Goal: Transaction & Acquisition: Purchase product/service

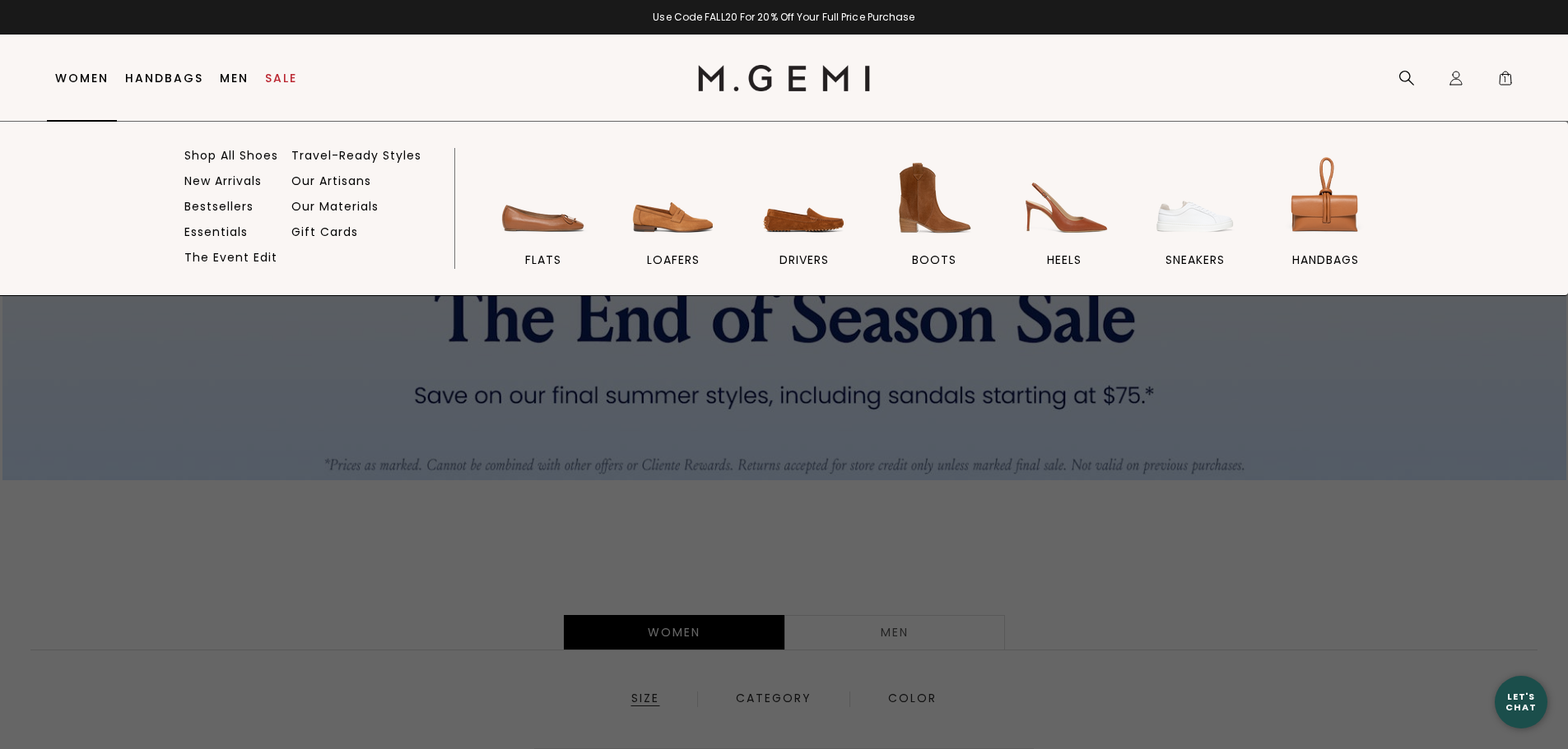
click at [83, 76] on link "Women" at bounding box center [82, 78] width 54 height 13
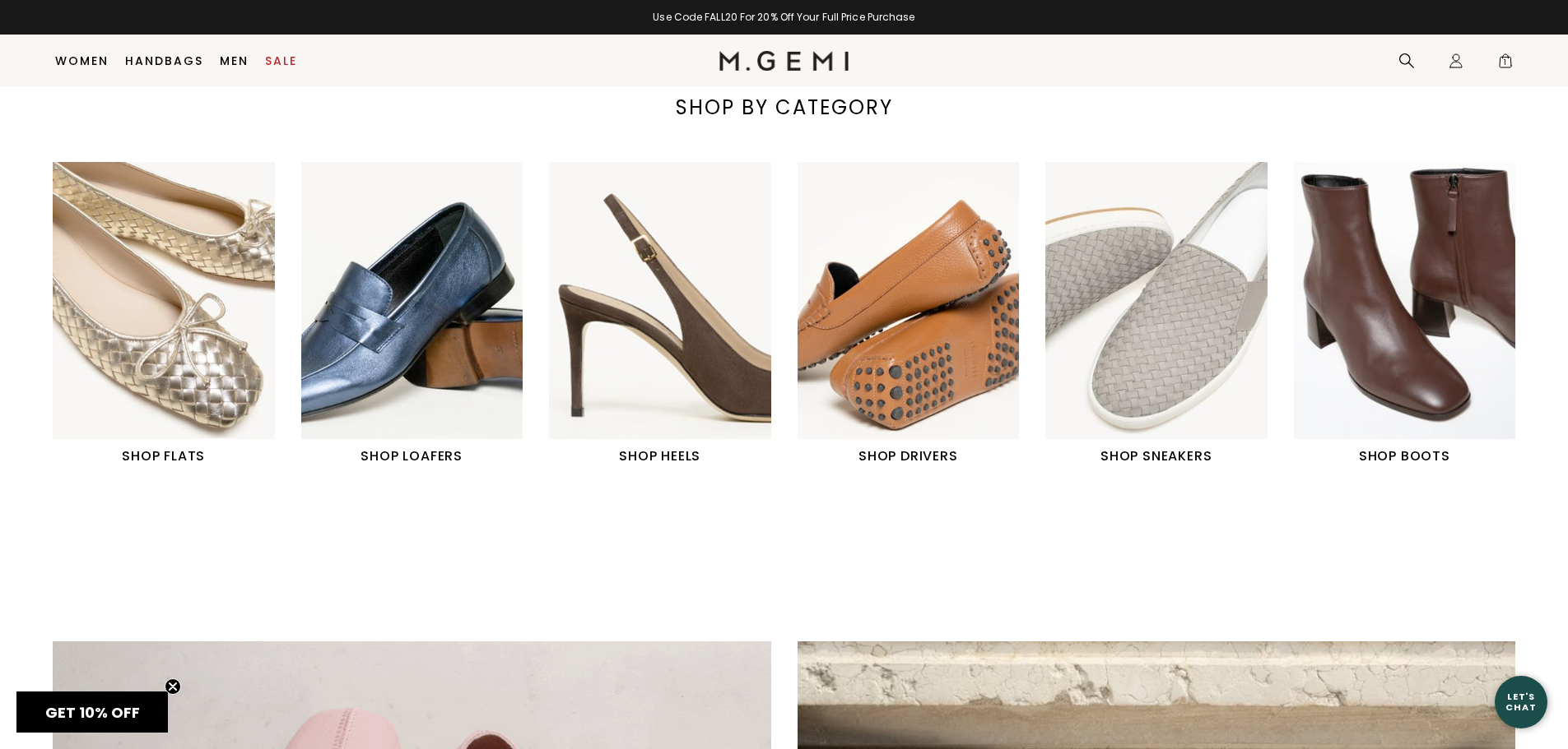
scroll to position [706, 0]
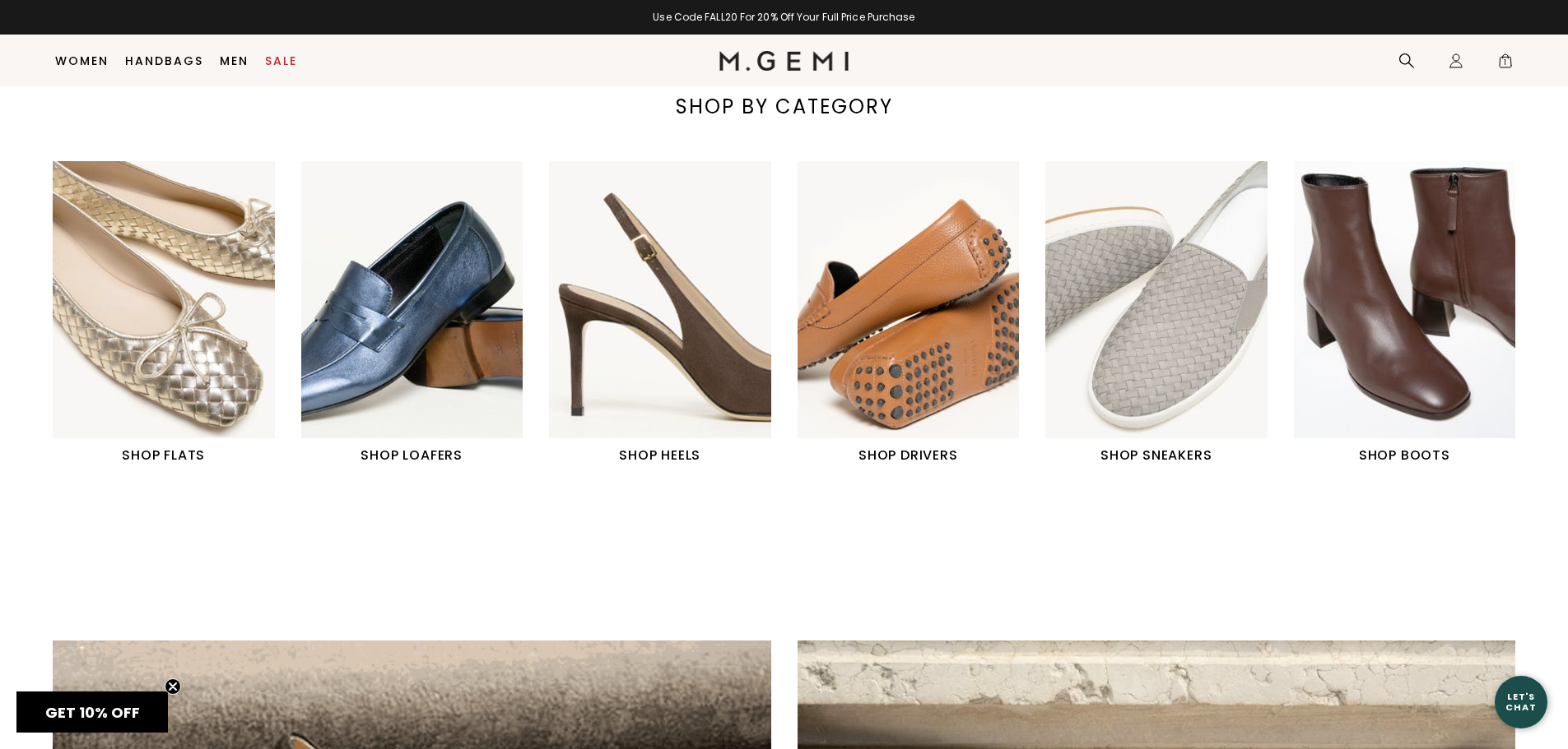
click at [900, 362] on img "4 / 6" at bounding box center [909, 300] width 223 height 277
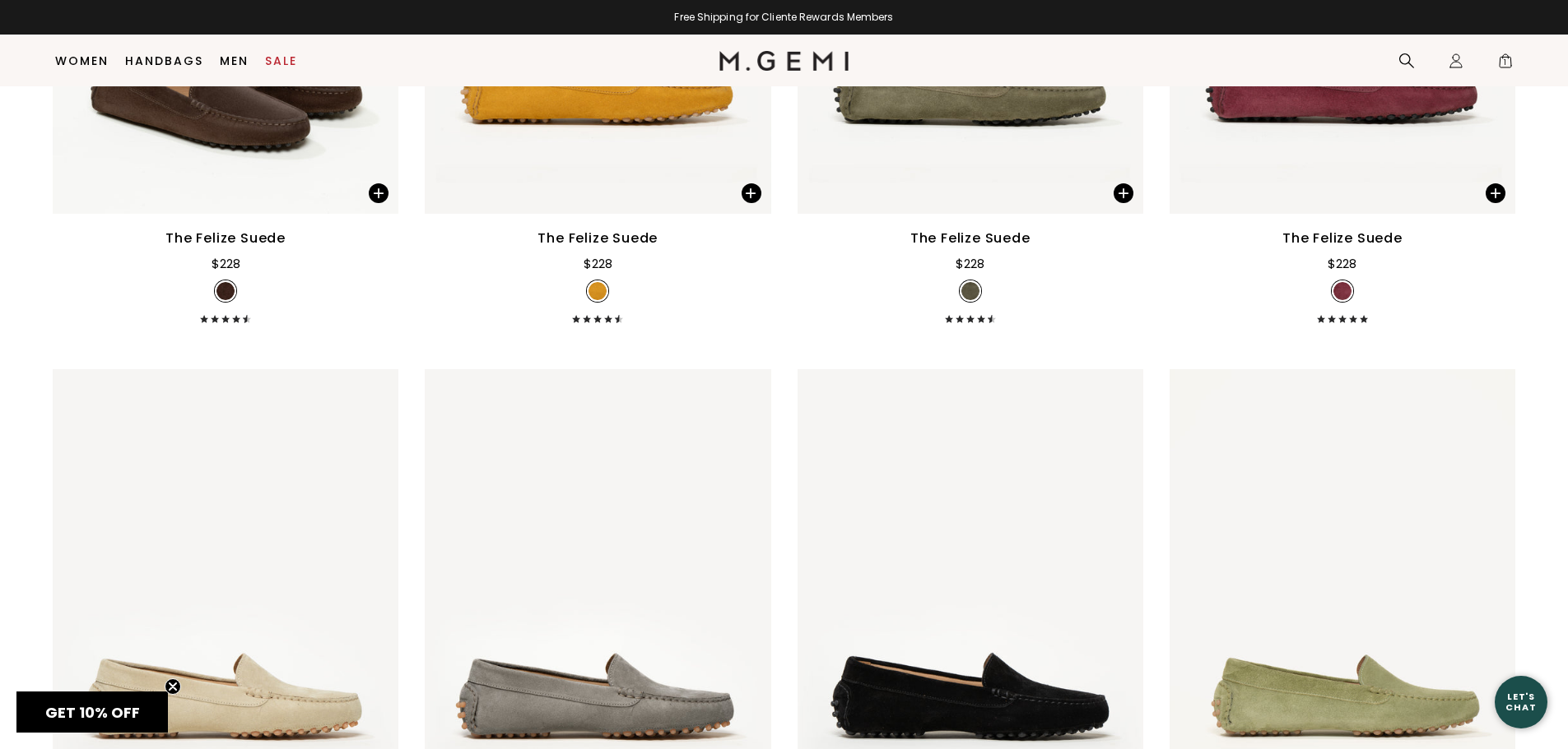
scroll to position [706, 0]
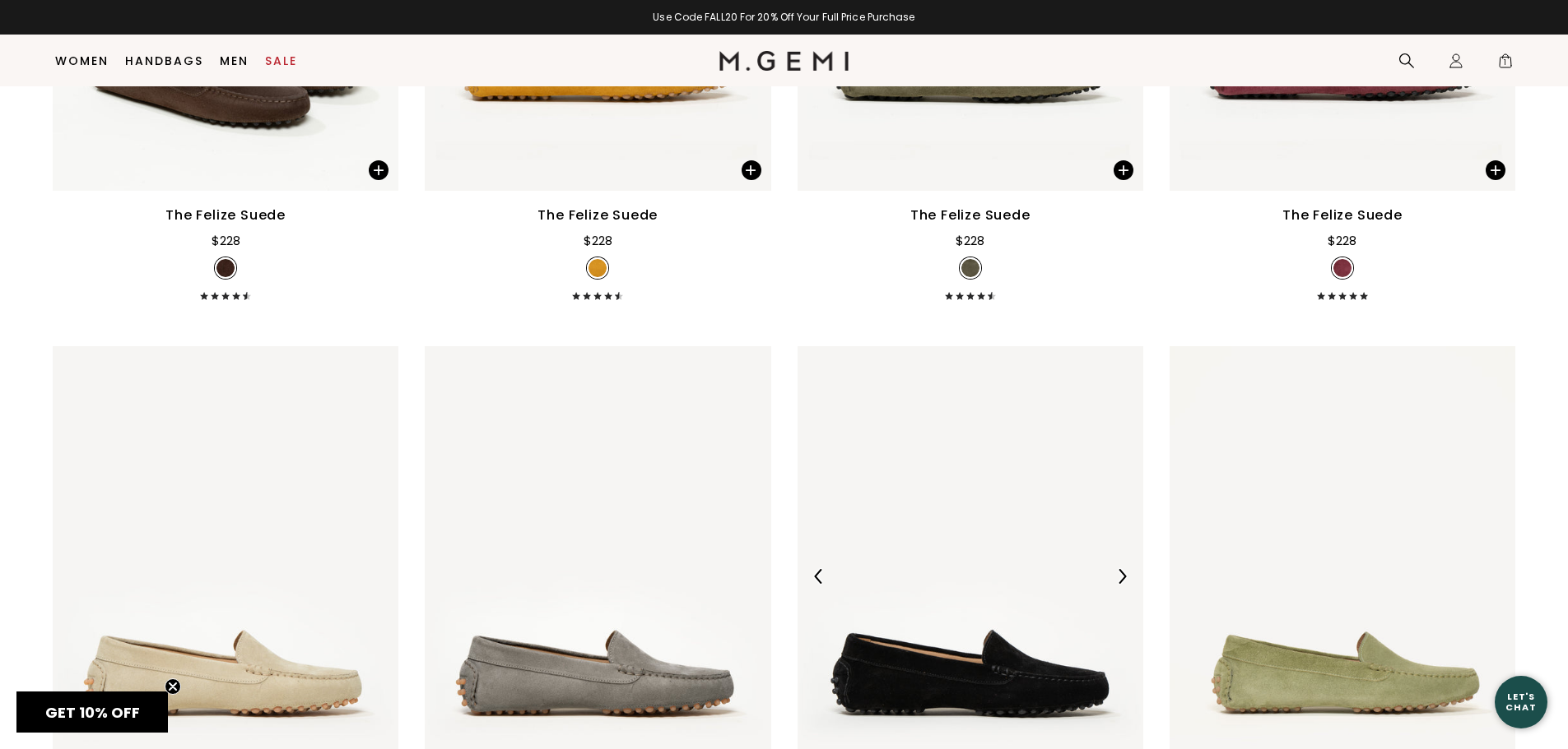
click at [972, 541] on img at bounding box center [970, 577] width 346 height 461
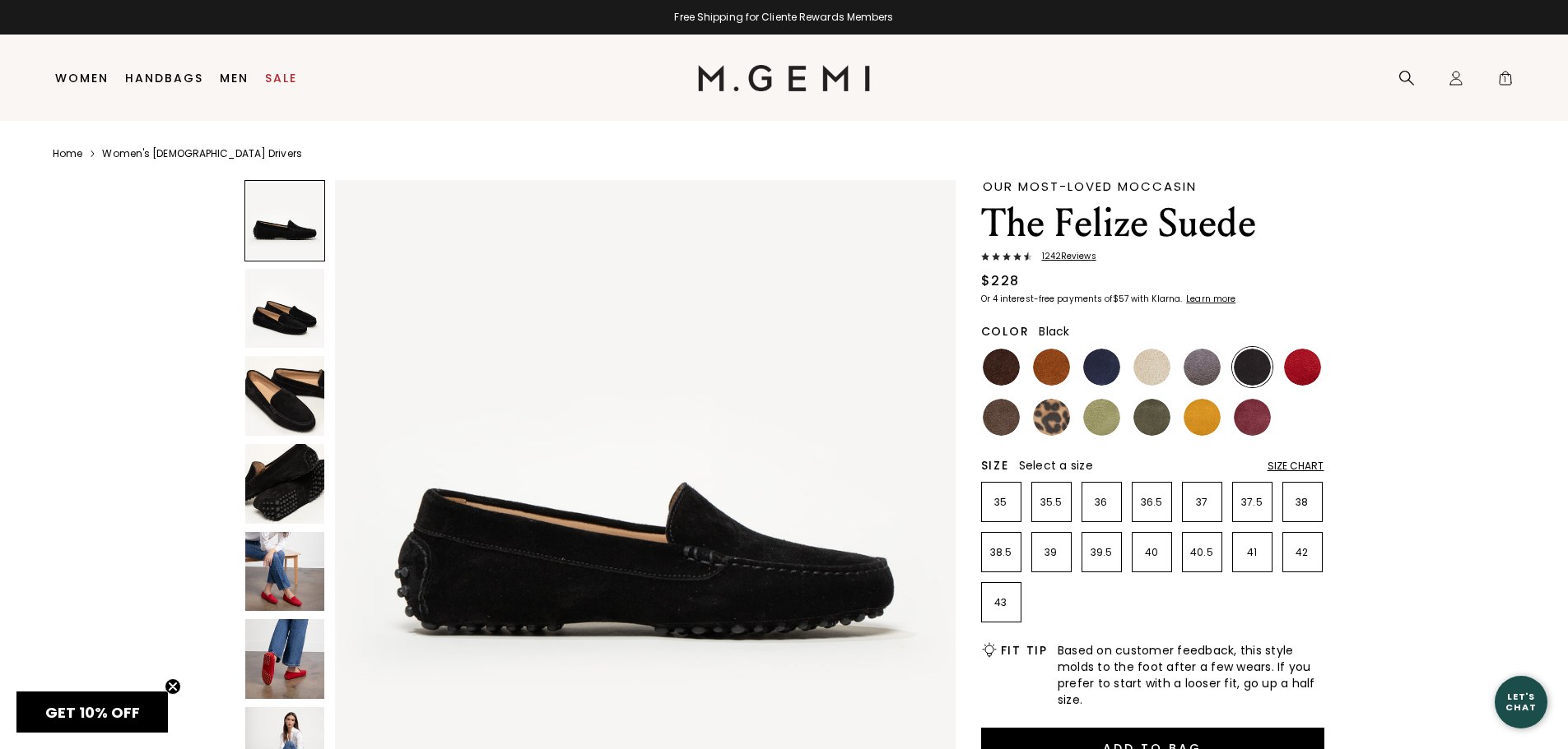
click at [278, 563] on img at bounding box center [285, 571] width 80 height 80
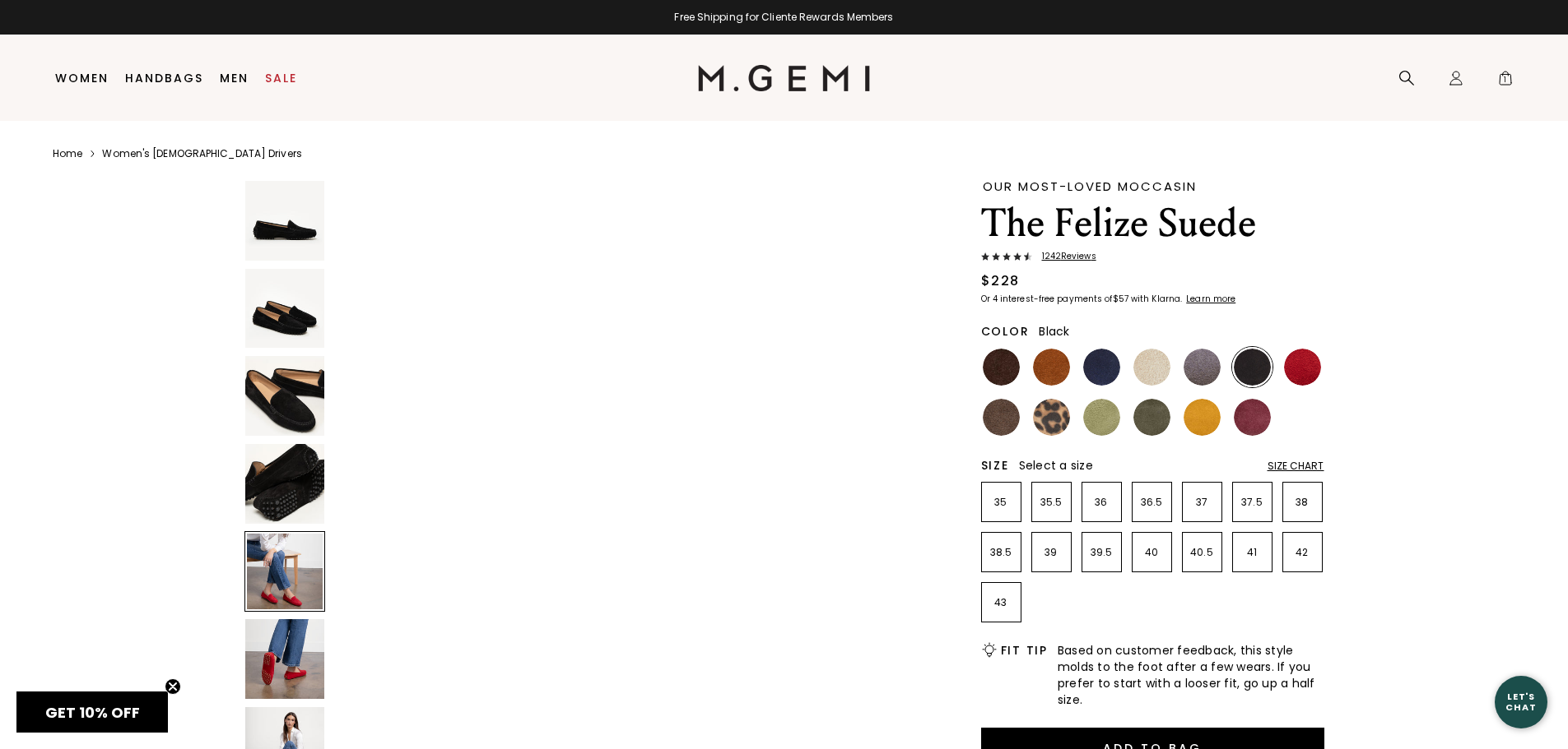
scroll to position [2495, 0]
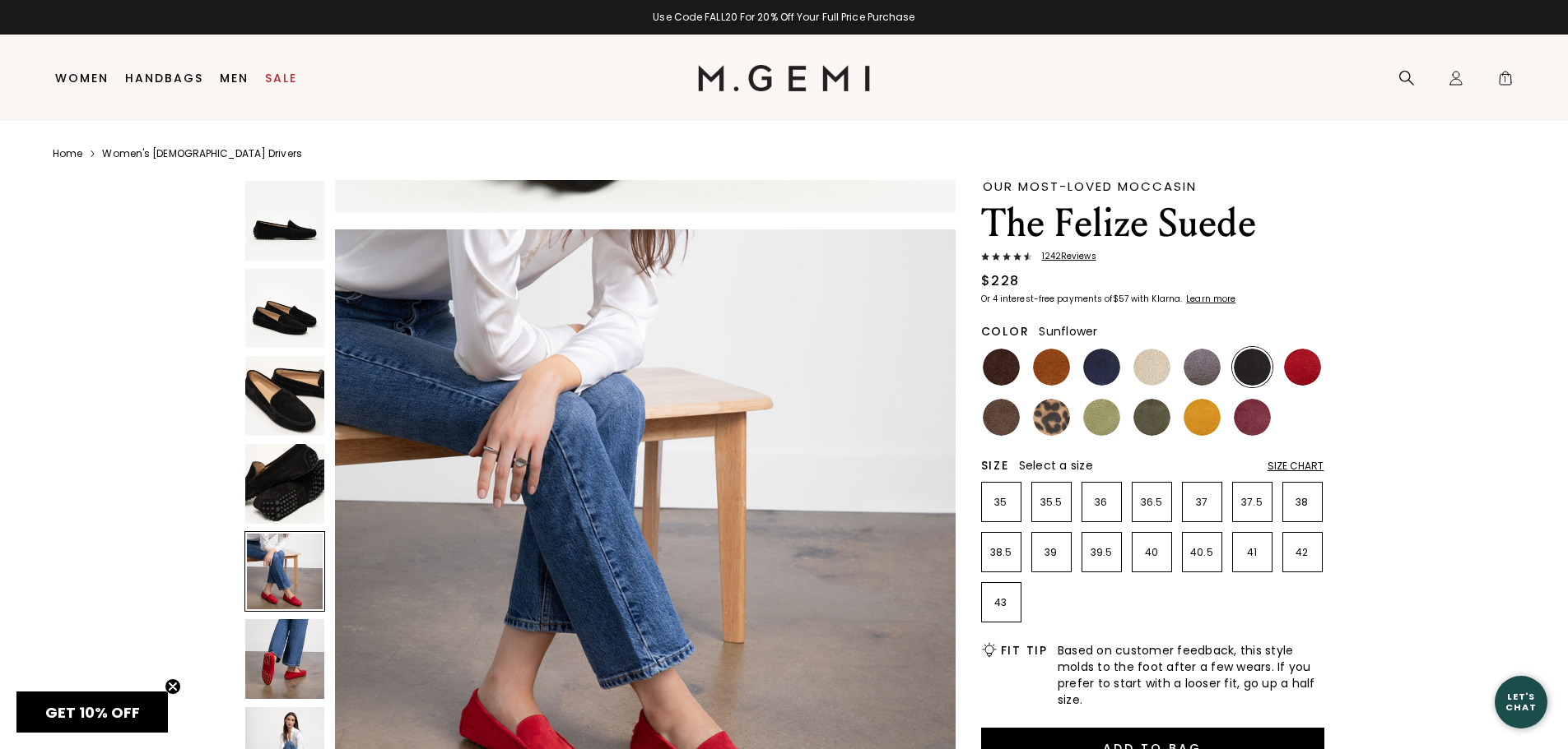
click at [1202, 416] on img at bounding box center [1202, 417] width 37 height 37
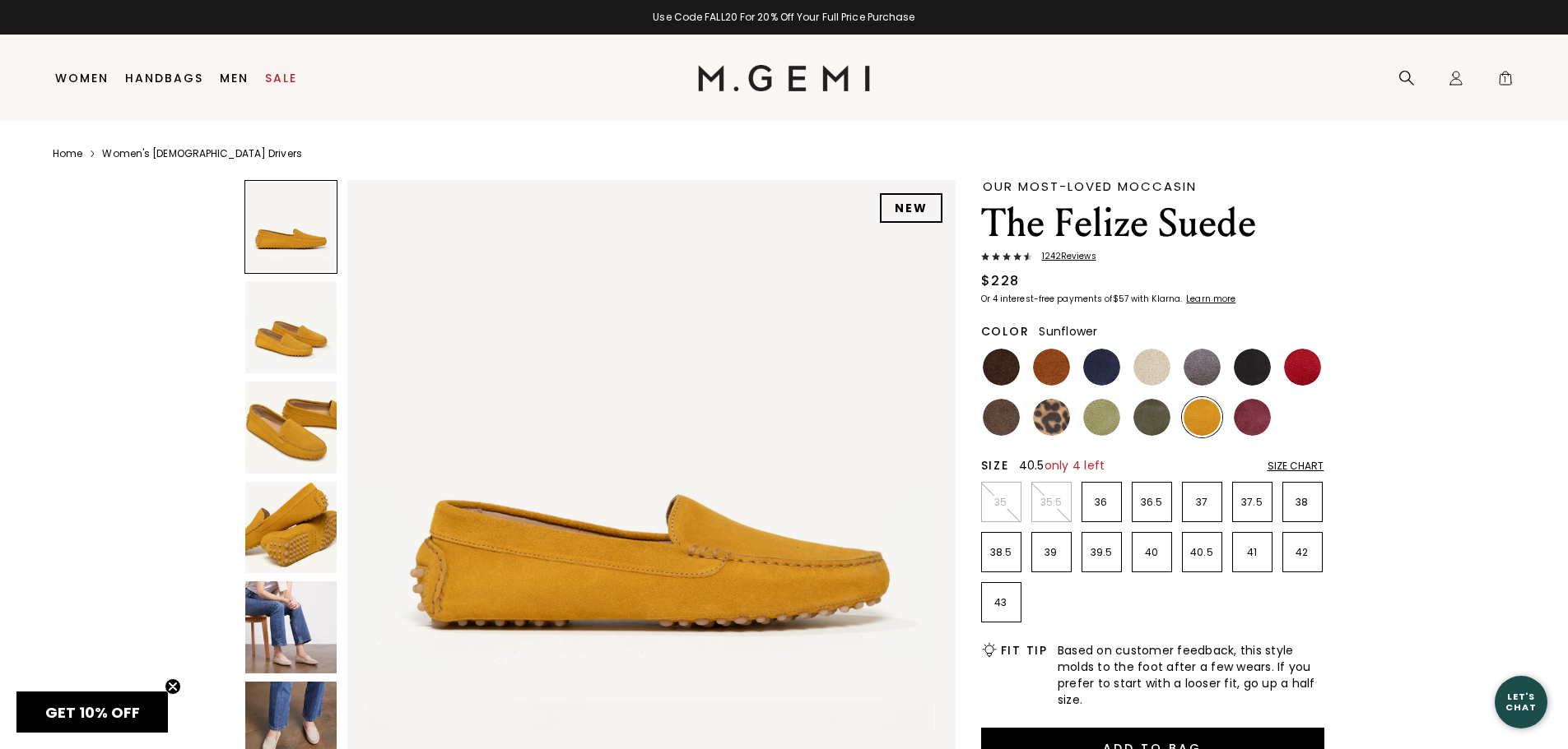
click at [1197, 552] on p "40.5" at bounding box center [1202, 553] width 39 height 13
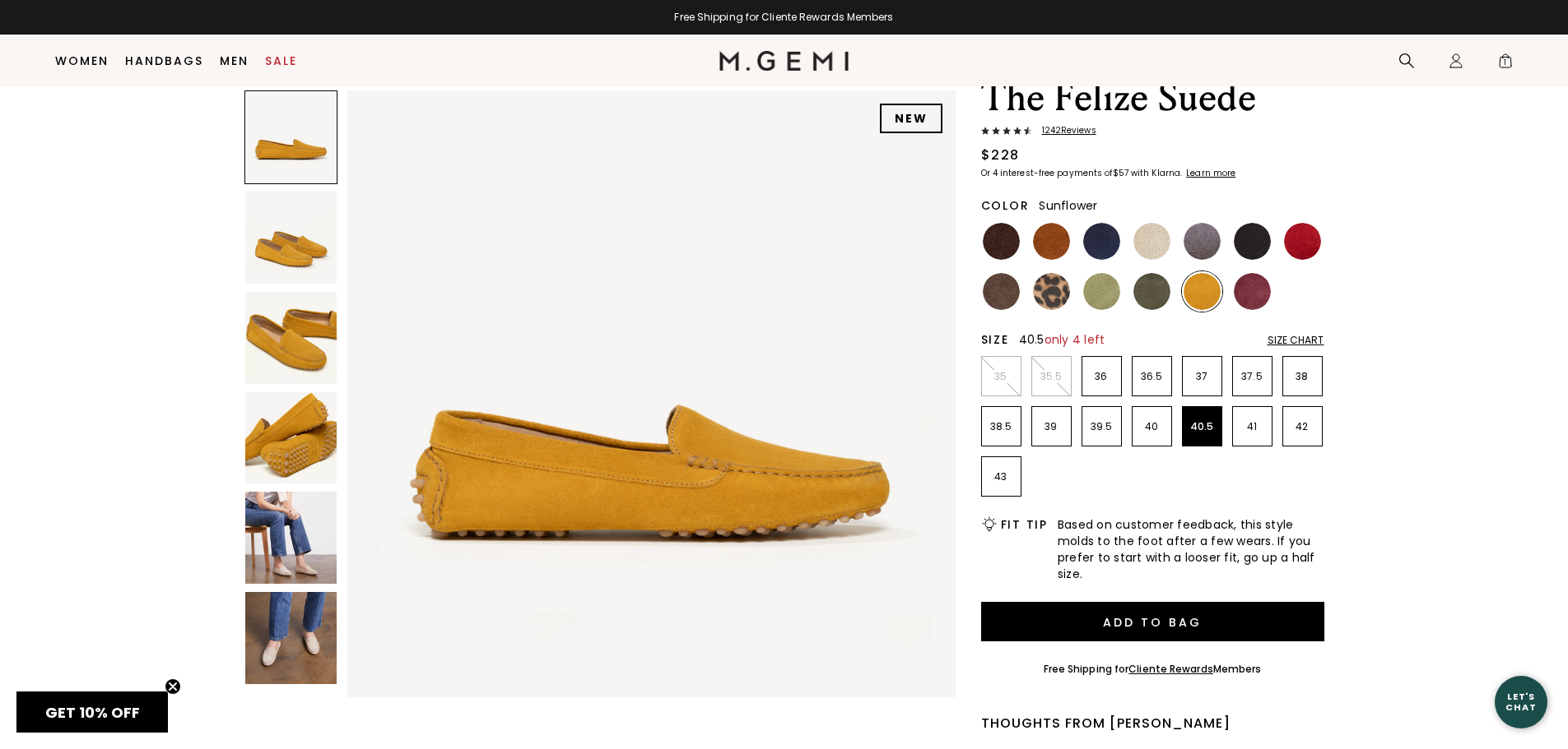
scroll to position [130, 0]
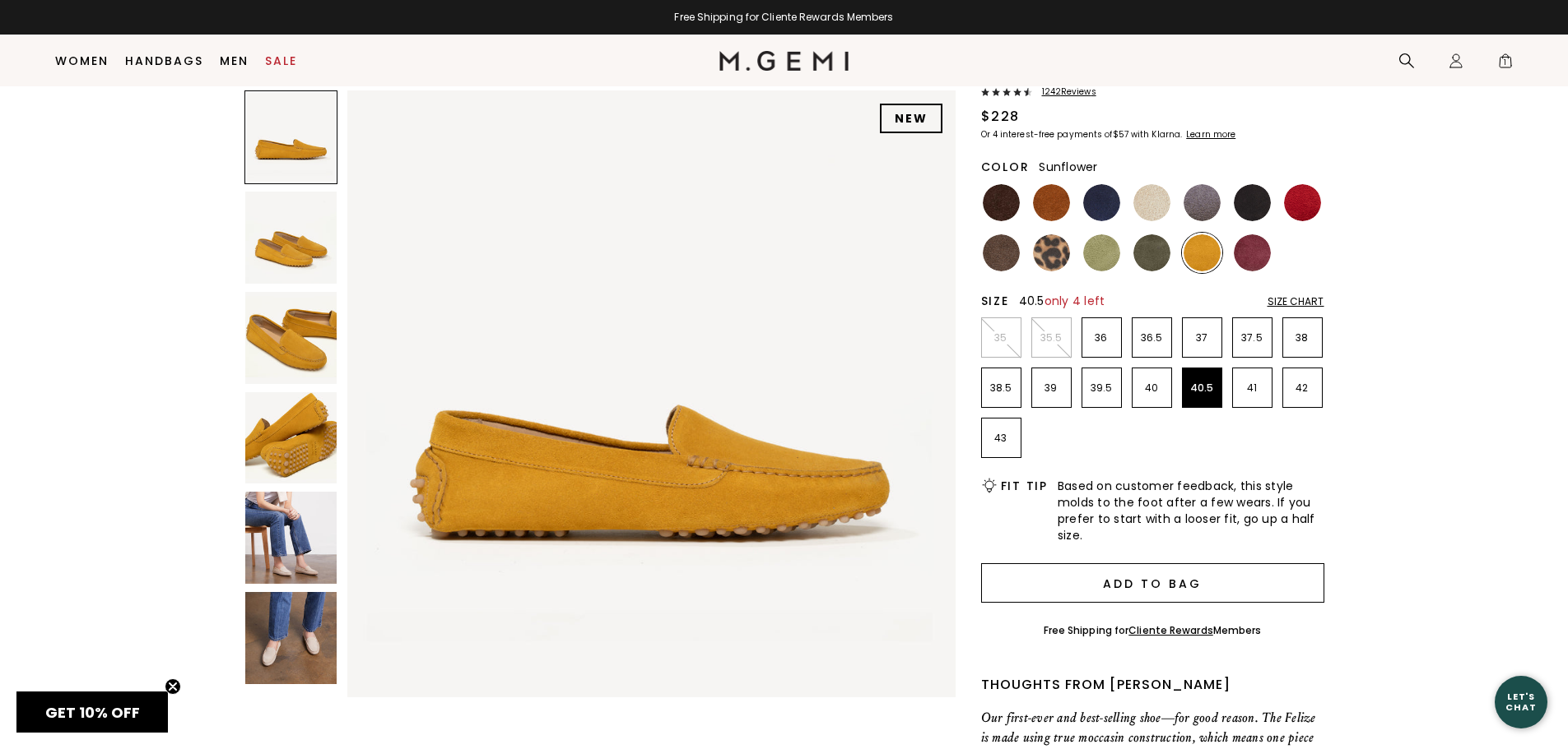
click at [1185, 581] on button "Add to Bag" at bounding box center [1152, 583] width 343 height 39
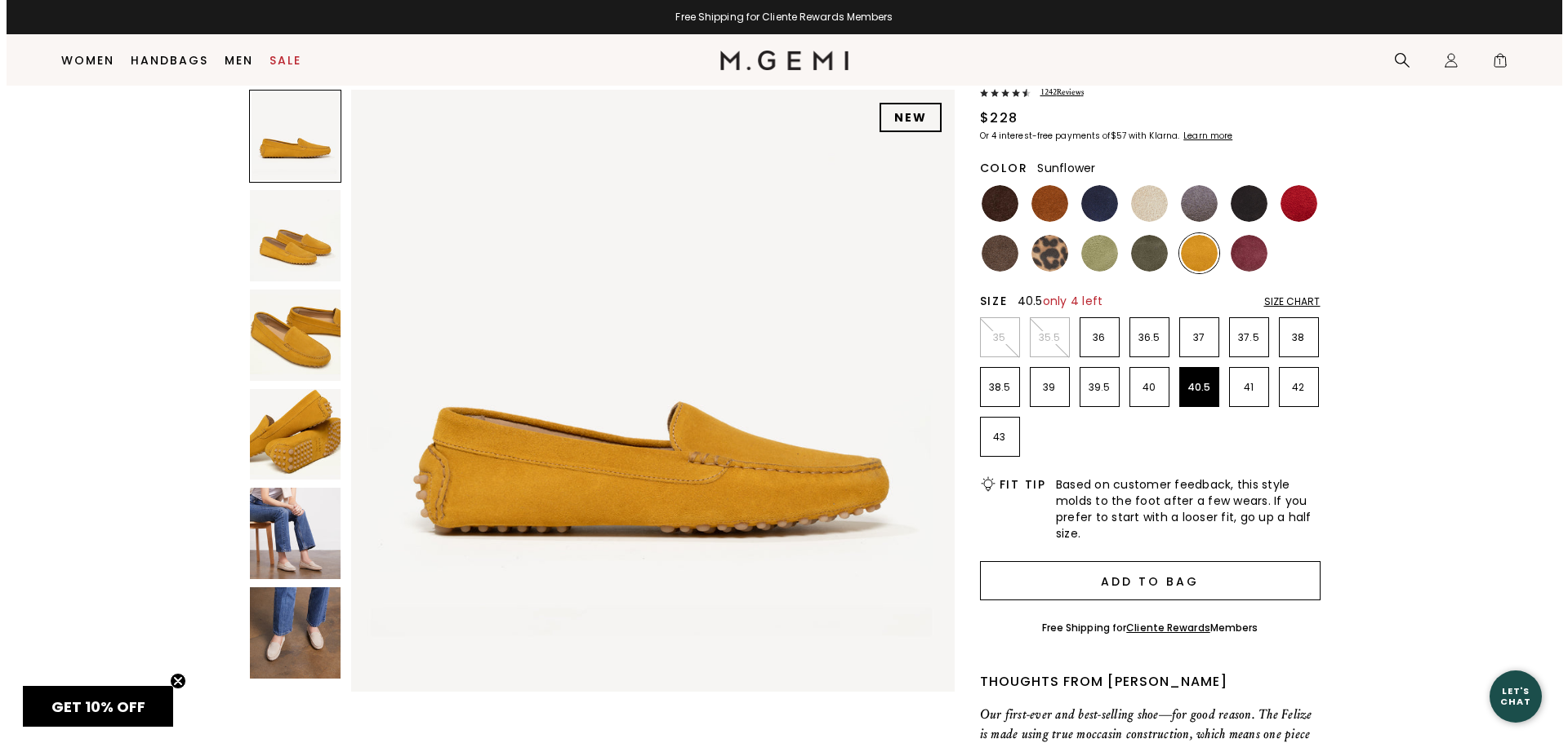
scroll to position [0, 0]
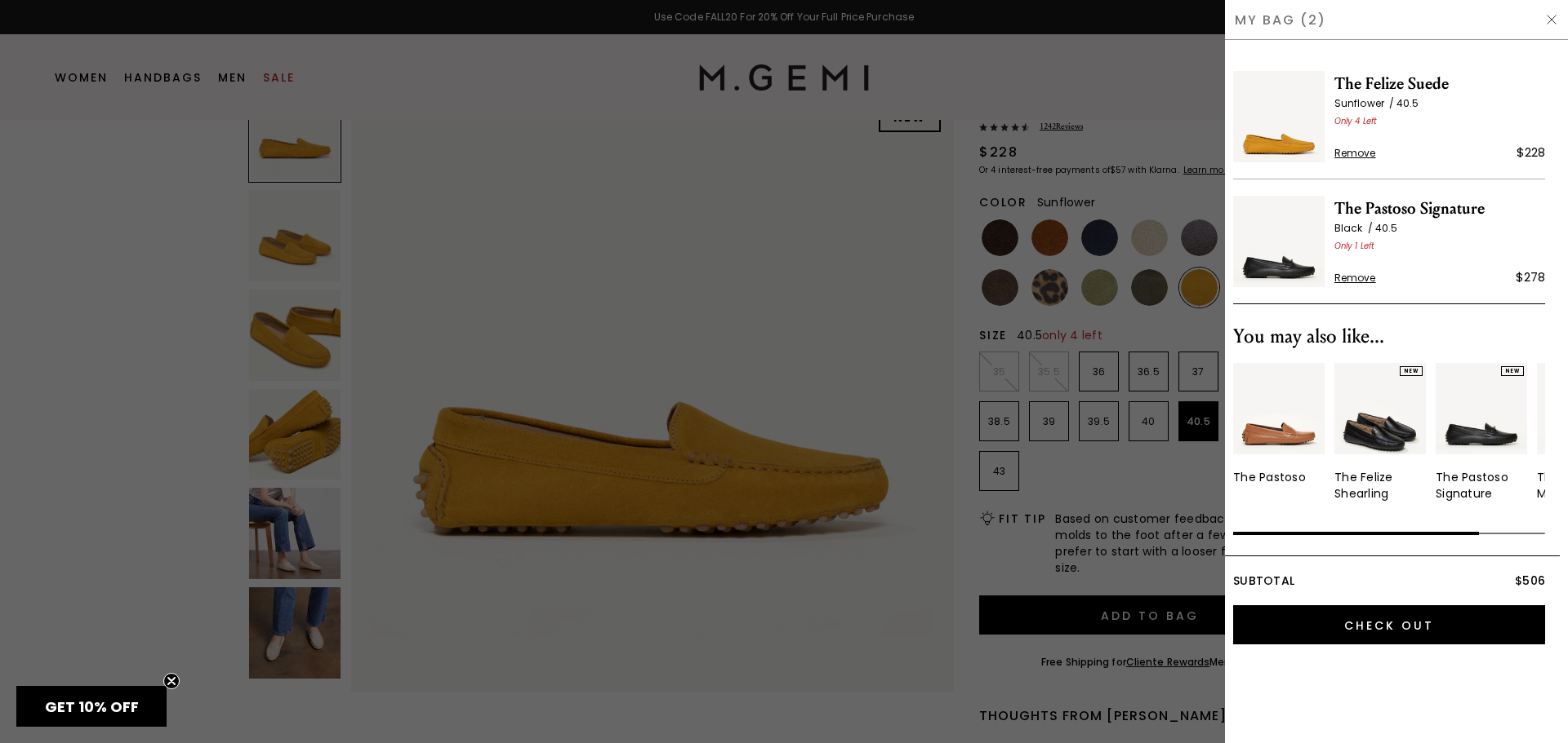
click at [1354, 274] on span "Remove" at bounding box center [1354, 278] width 42 height 13
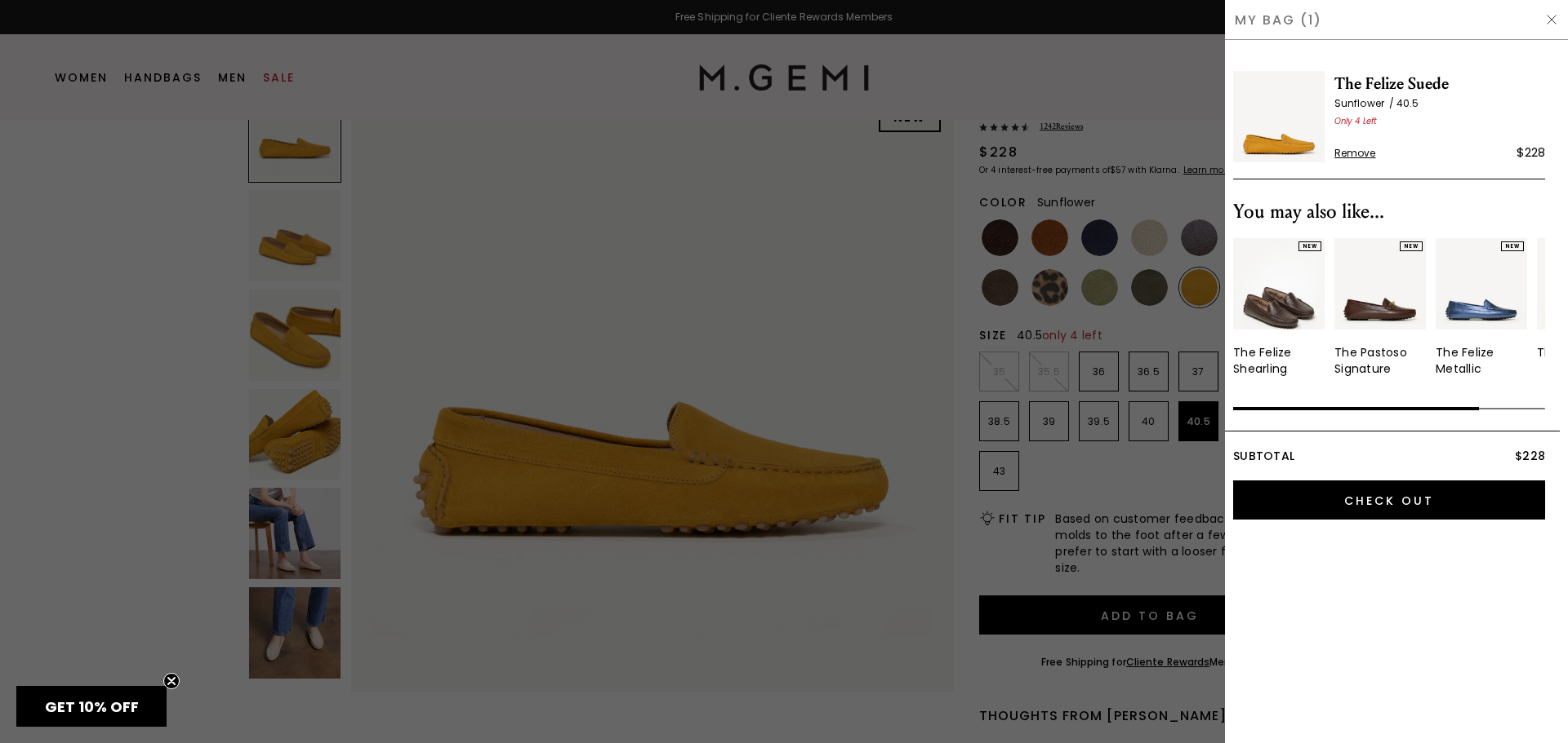
click at [1553, 17] on img at bounding box center [1551, 20] width 13 height 13
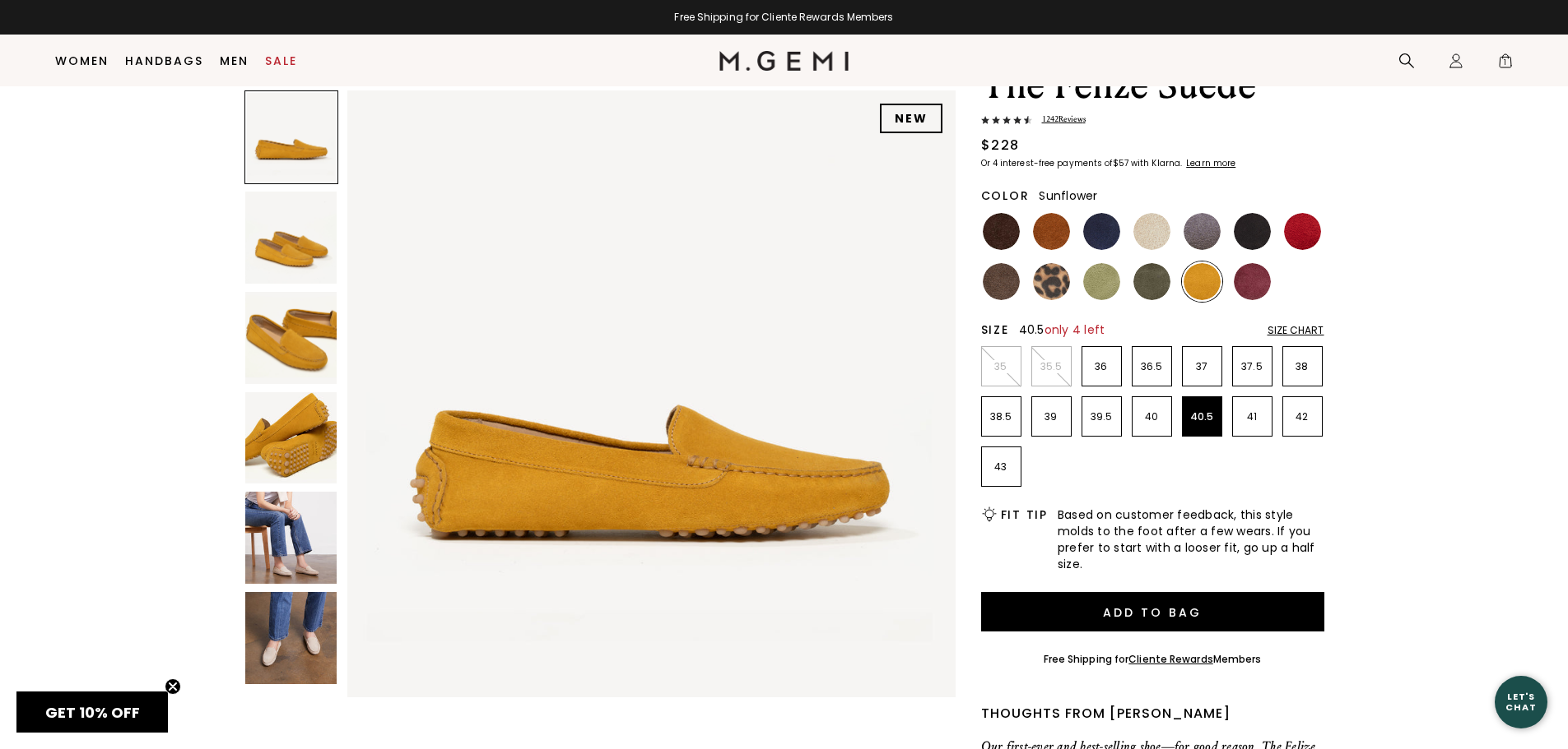
scroll to position [95, 0]
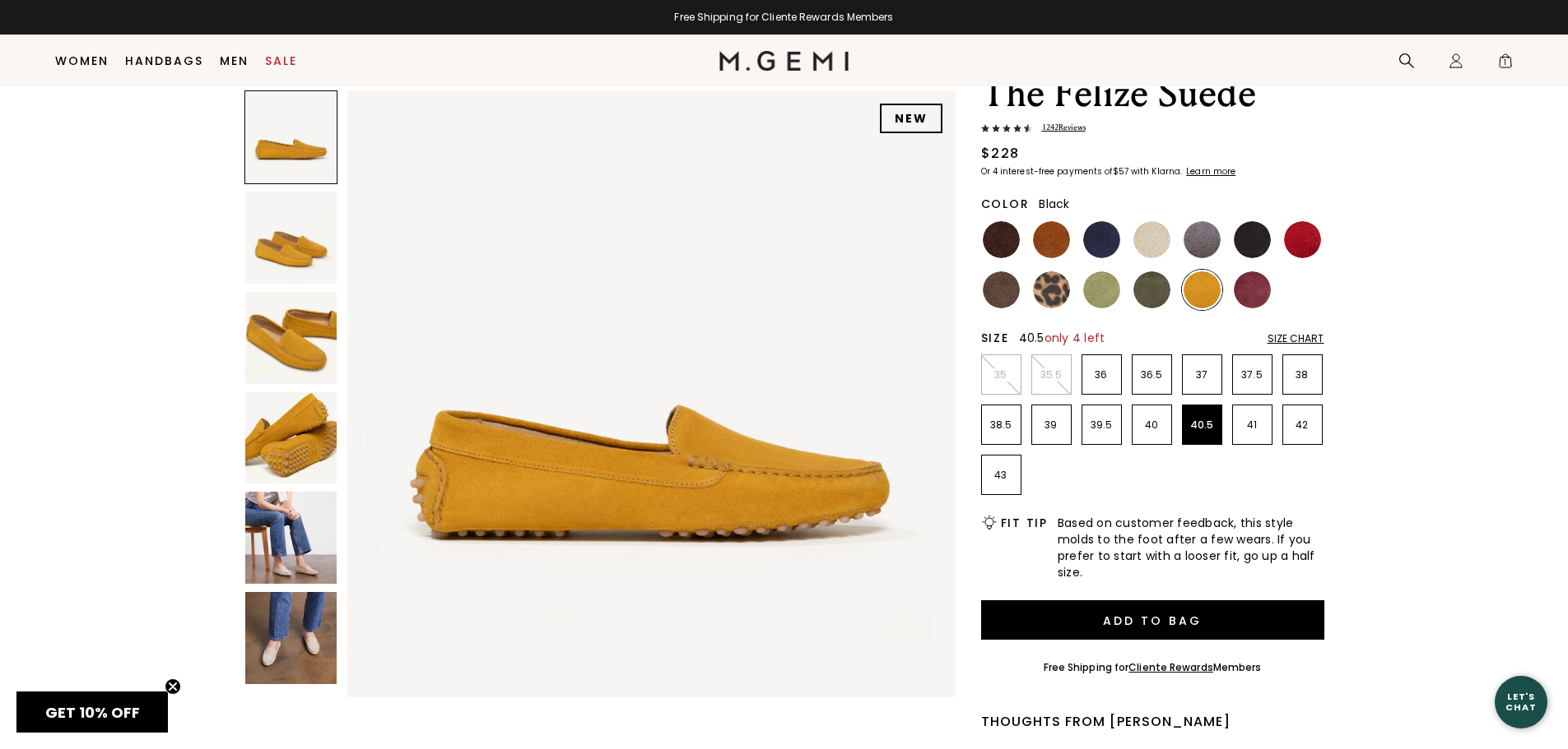
click at [1255, 238] on img at bounding box center [1252, 240] width 37 height 37
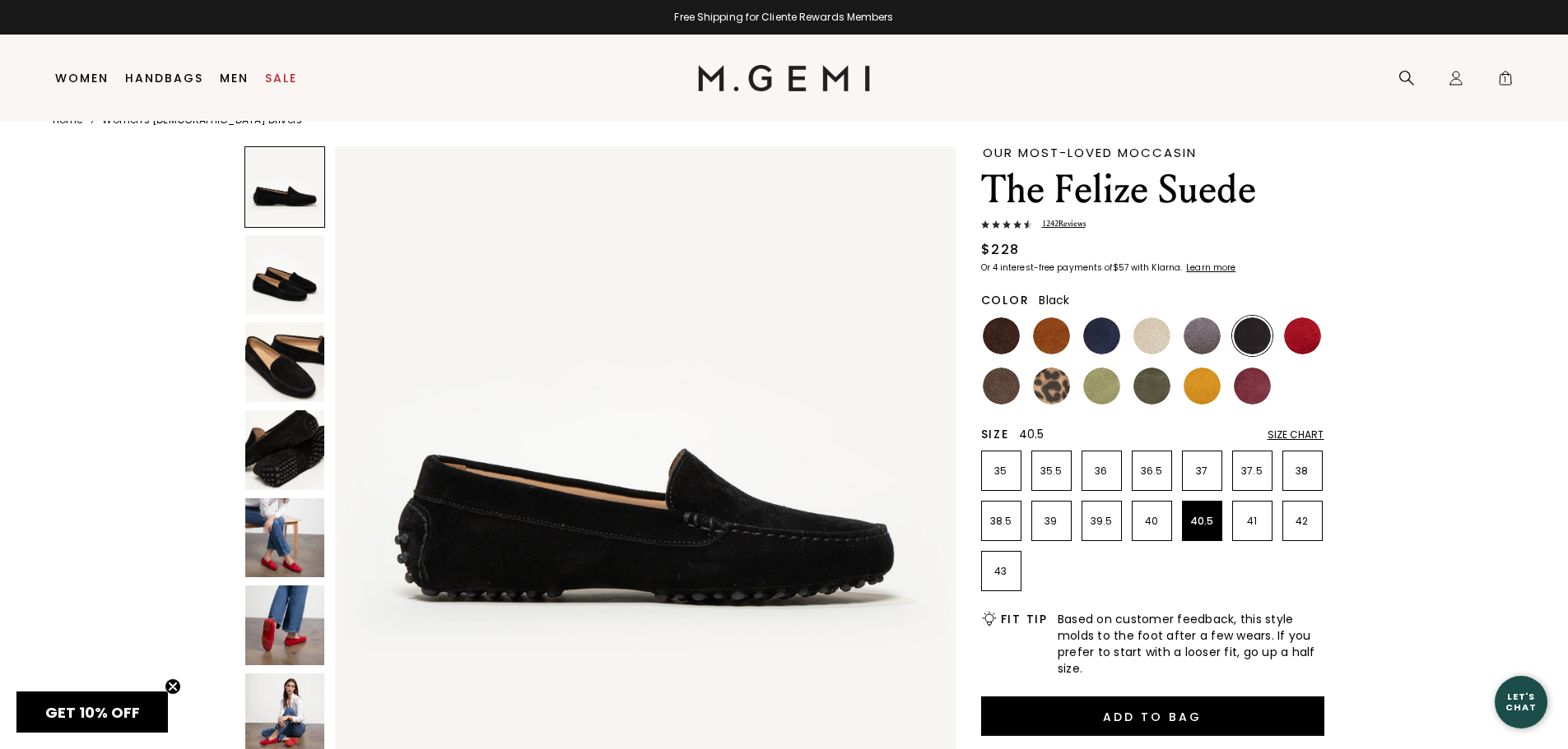
scroll to position [35, 0]
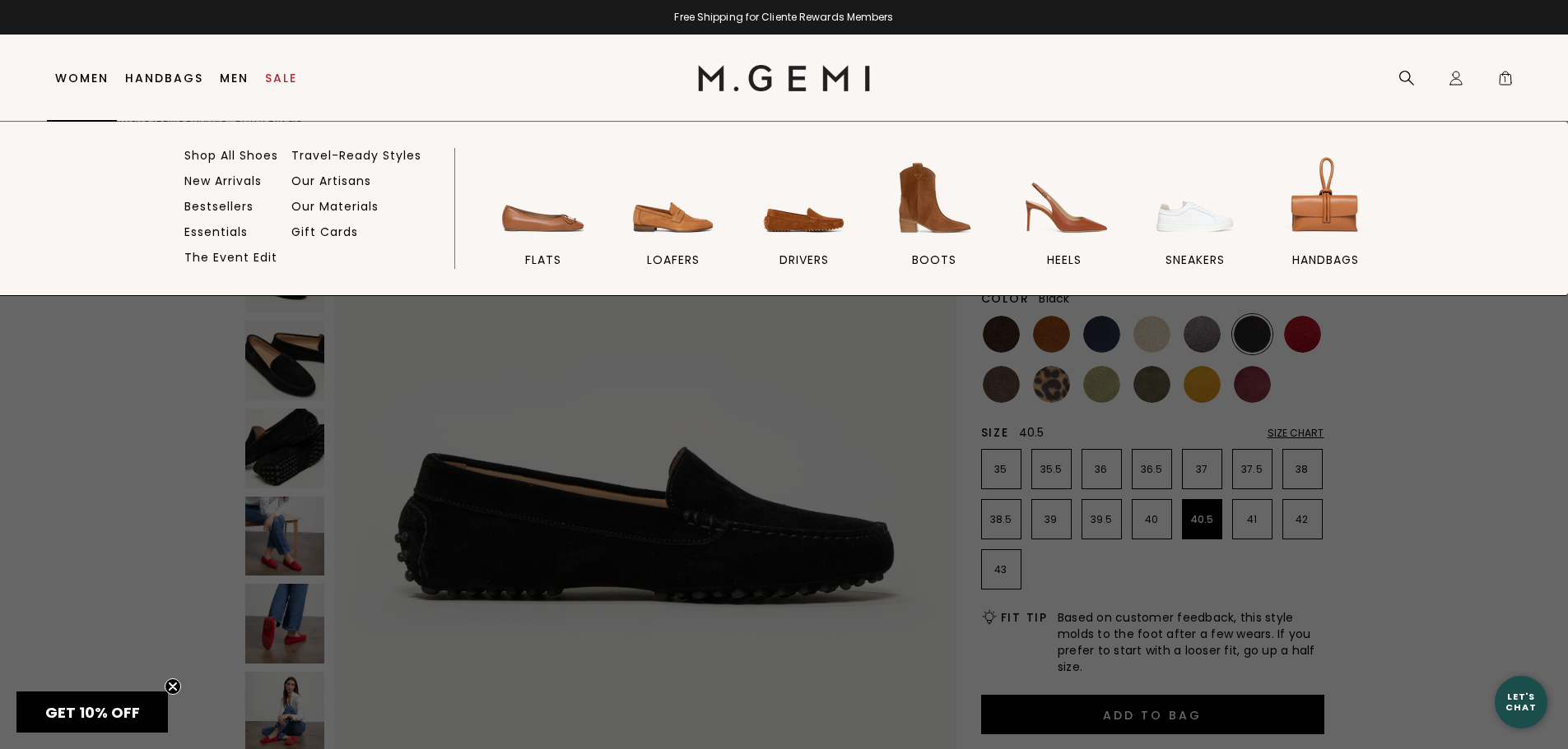
click at [49, 80] on li "Women Shop All Shoes New Arrivals Bestsellers Essentials The Event Edit Travel-…" at bounding box center [82, 78] width 70 height 86
click at [215, 156] on link "Shop All Shoes" at bounding box center [231, 155] width 94 height 15
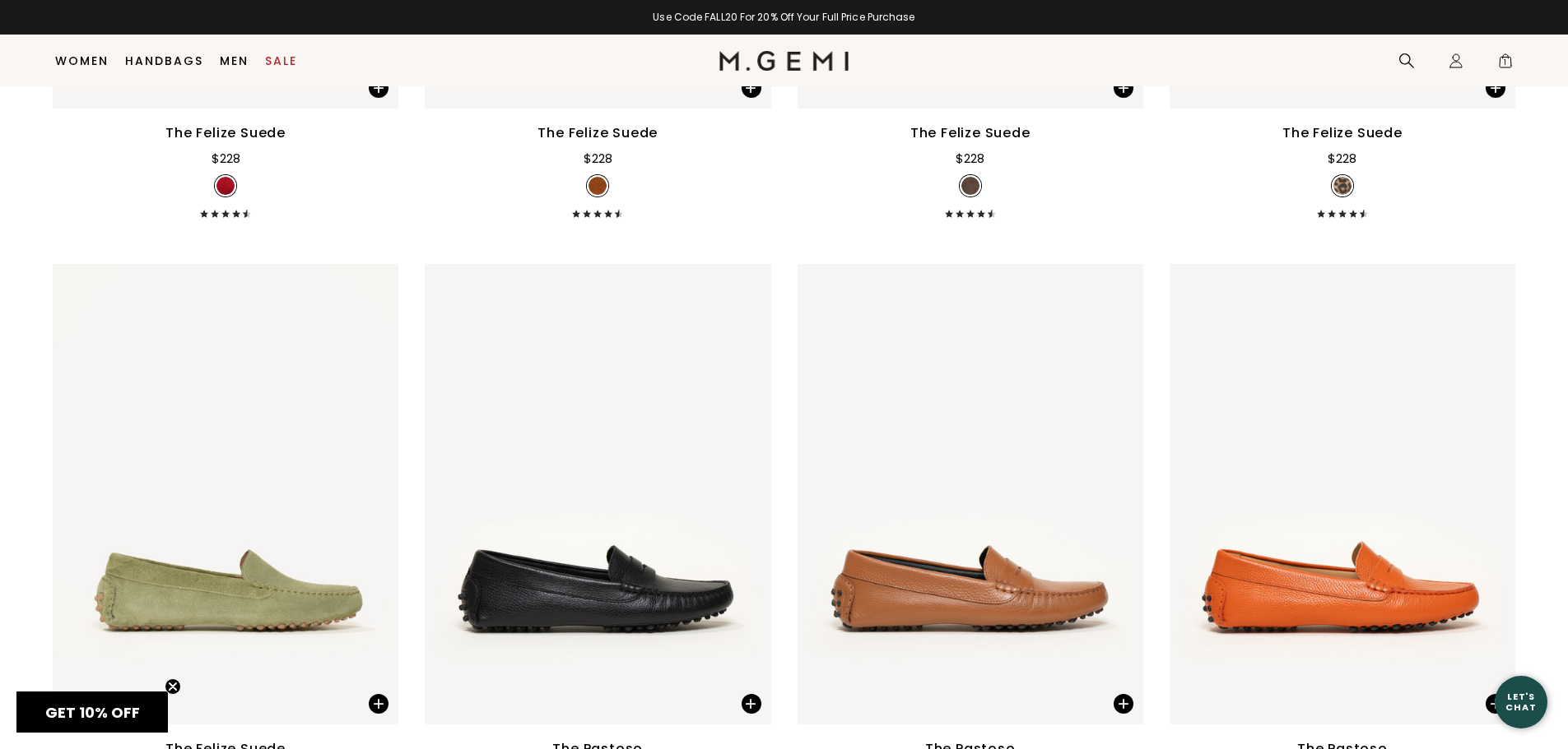
scroll to position [4571, 0]
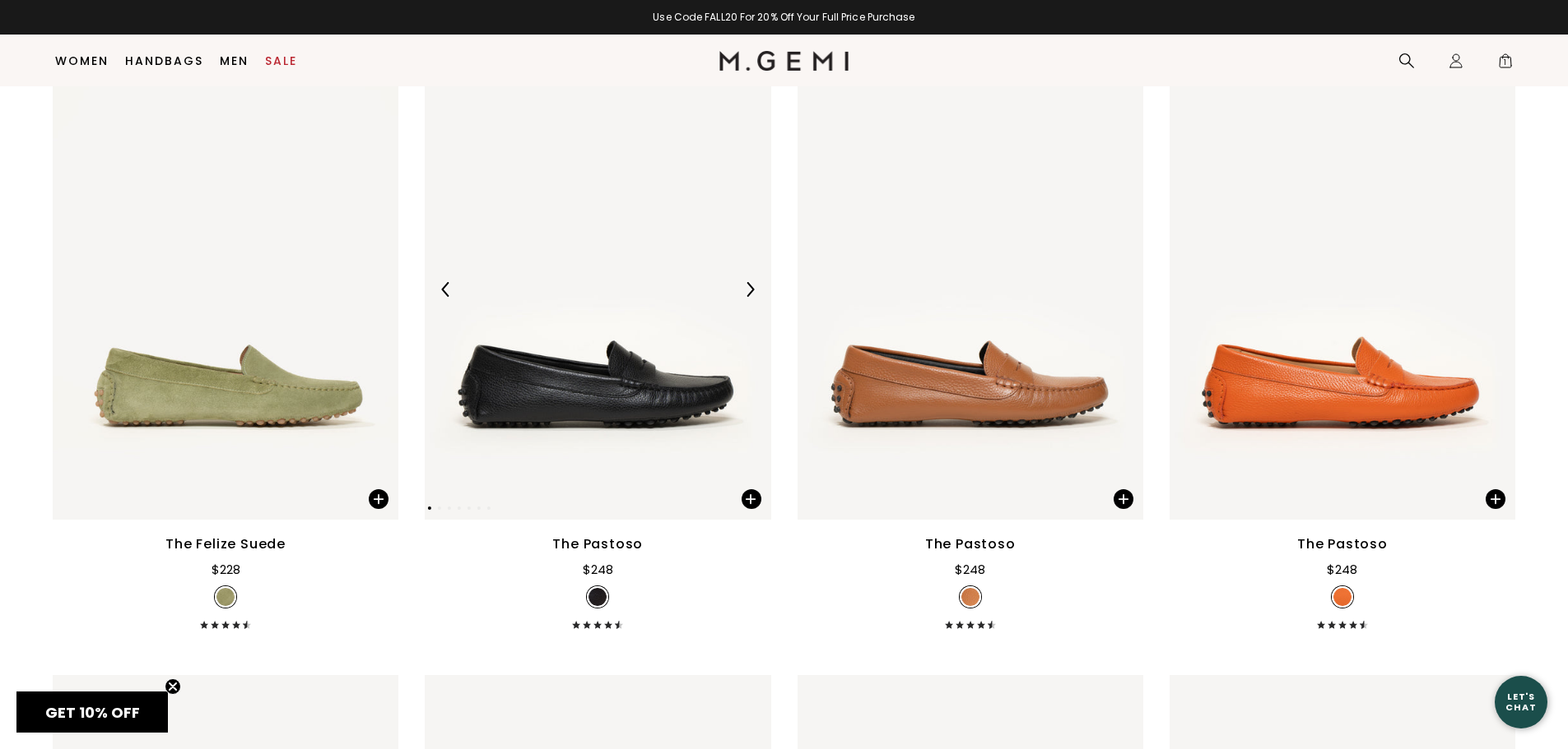
click at [555, 404] on img at bounding box center [597, 290] width 346 height 461
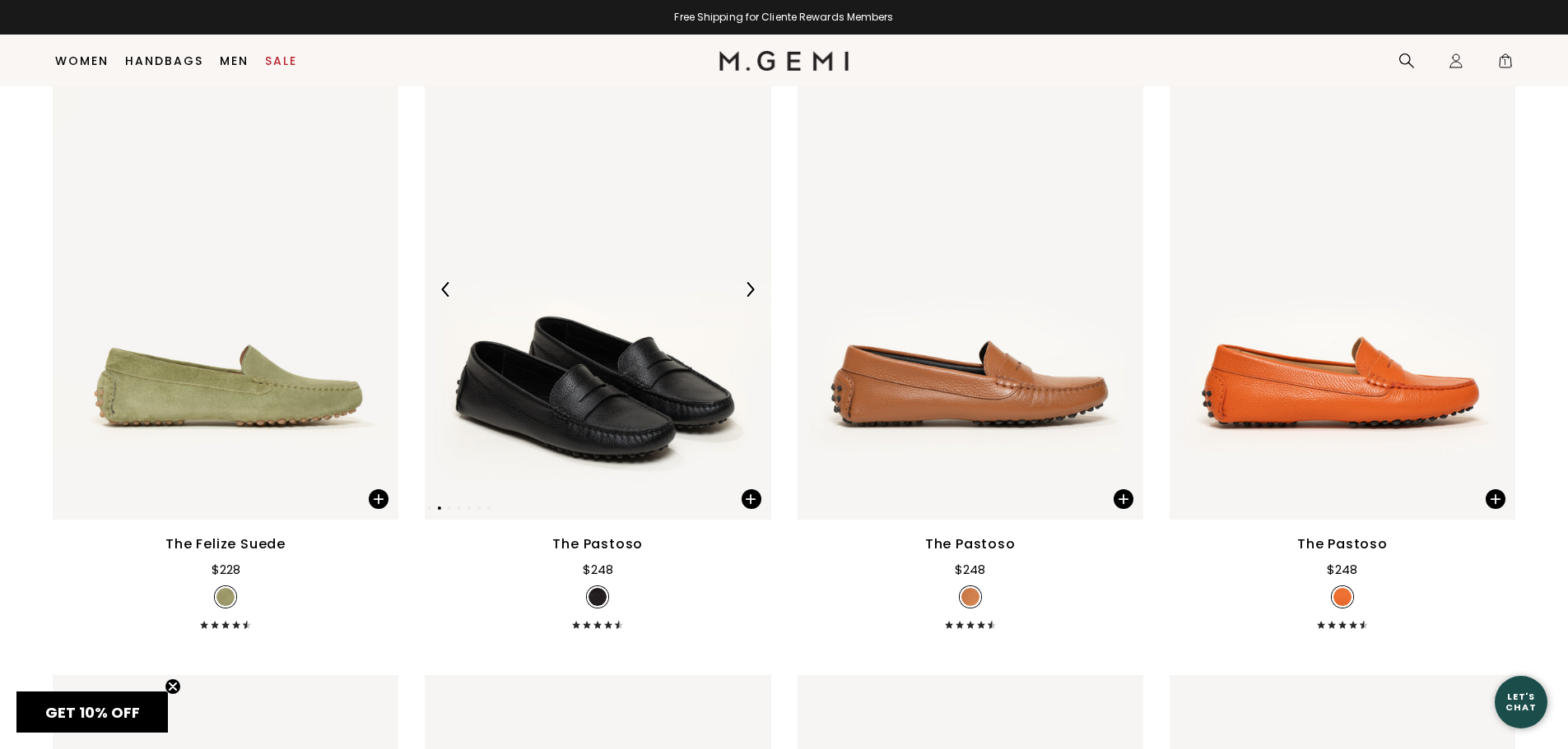
click at [558, 397] on img at bounding box center [597, 290] width 346 height 461
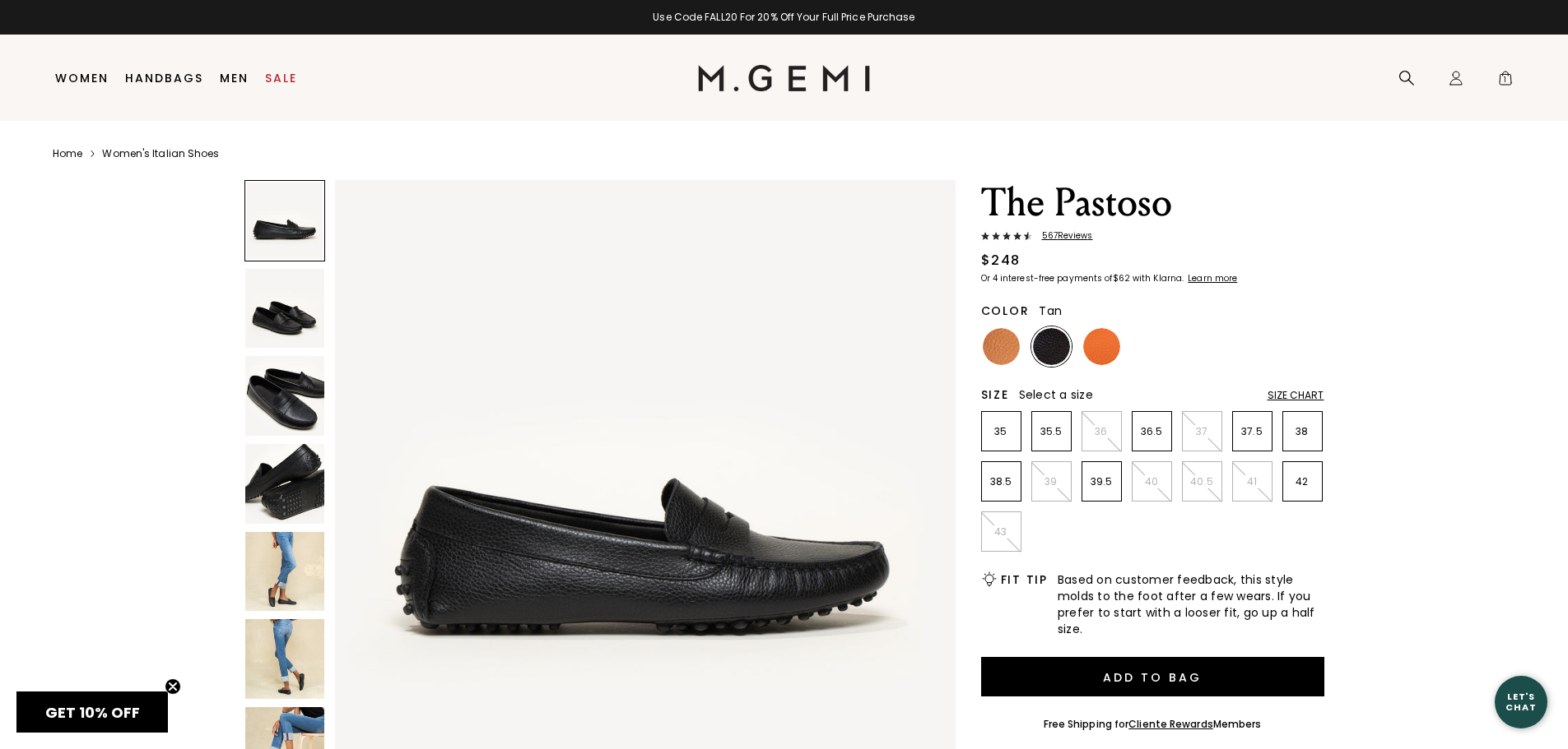
click at [1009, 345] on img at bounding box center [1001, 346] width 37 height 37
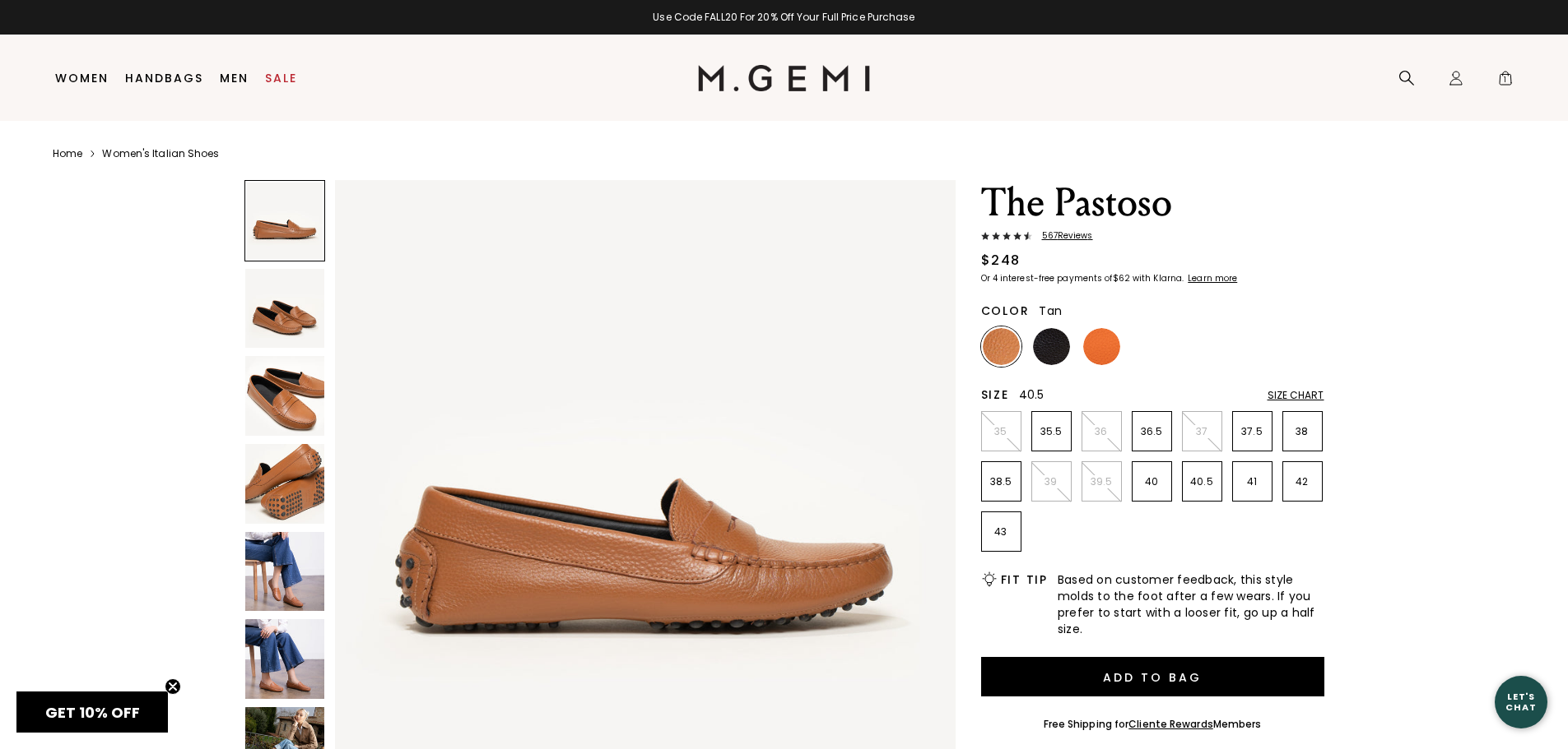
click at [1195, 476] on p "40.5" at bounding box center [1202, 482] width 39 height 13
click at [1204, 475] on p "40.5" at bounding box center [1202, 482] width 39 height 13
